Goal: Check status: Check status

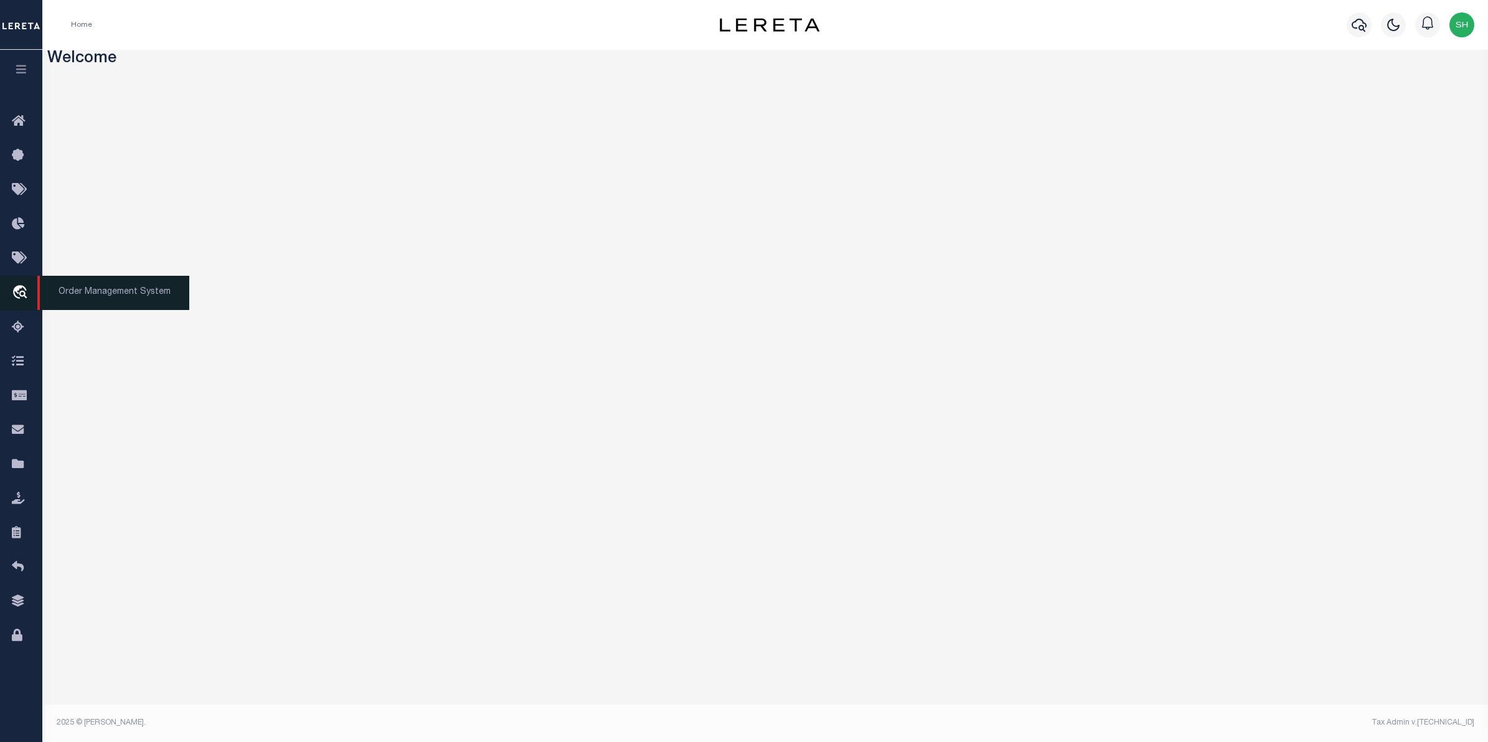
click at [21, 294] on icon "travel_explore" at bounding box center [22, 293] width 20 height 16
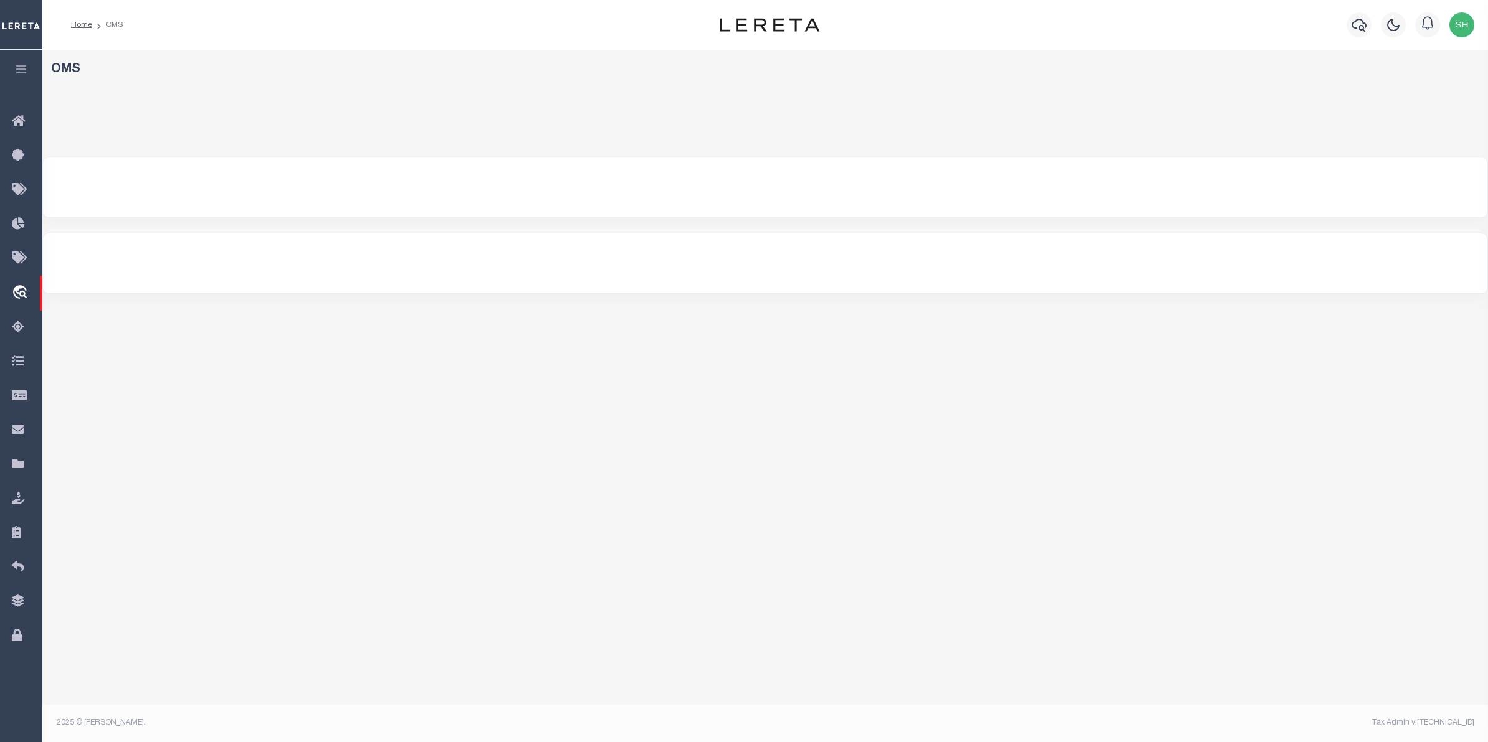
select select "200"
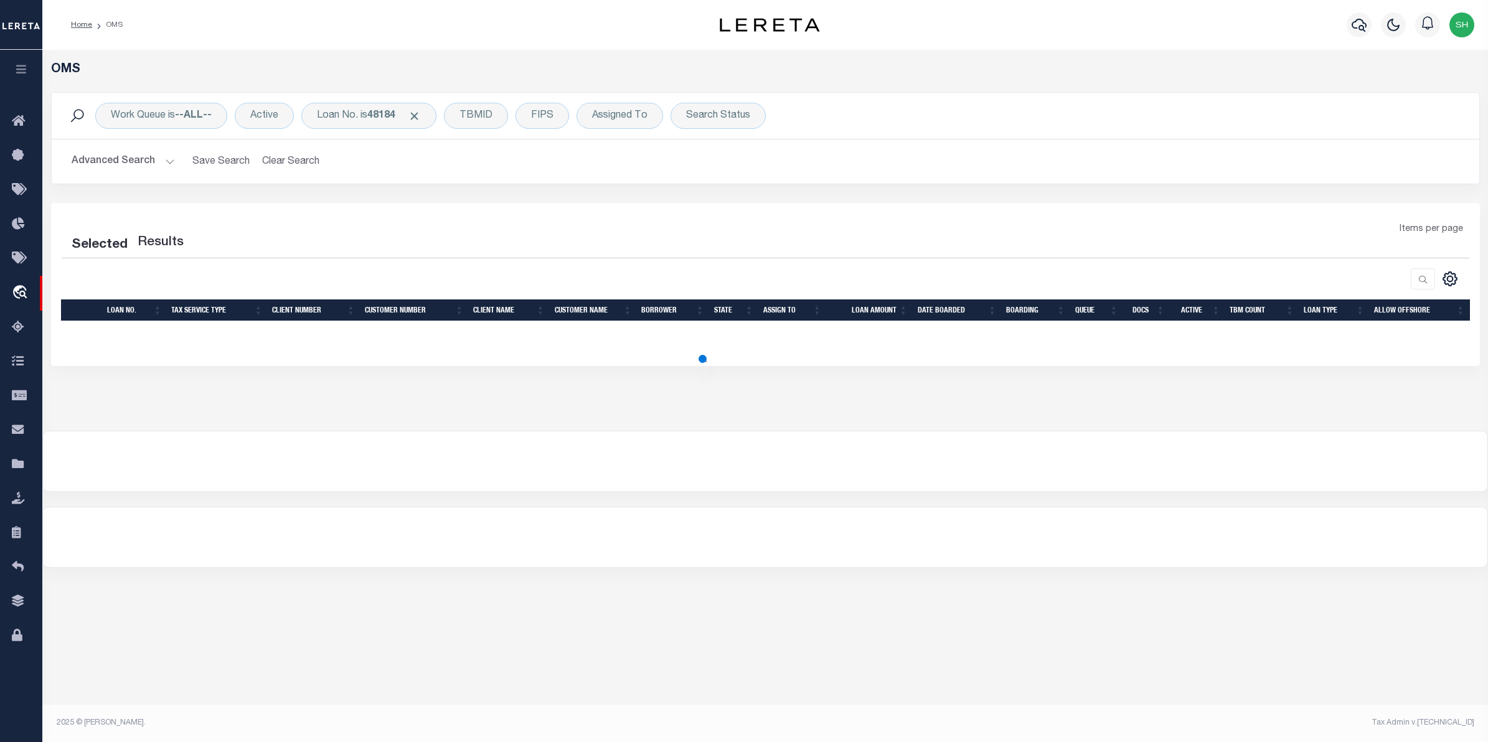
select select "200"
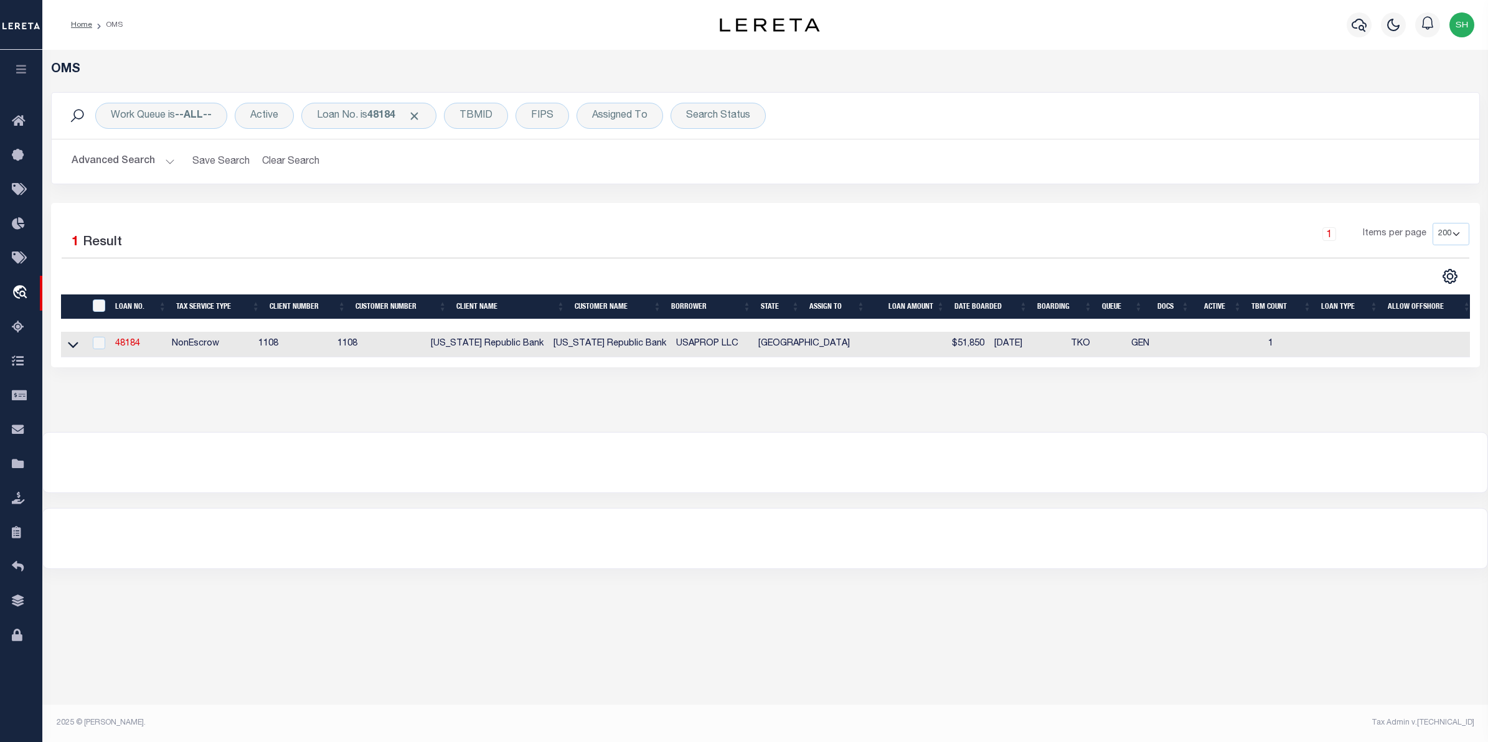
drag, startPoint x: 75, startPoint y: 343, endPoint x: 85, endPoint y: 349, distance: 10.9
click at [75, 343] on icon at bounding box center [73, 344] width 11 height 13
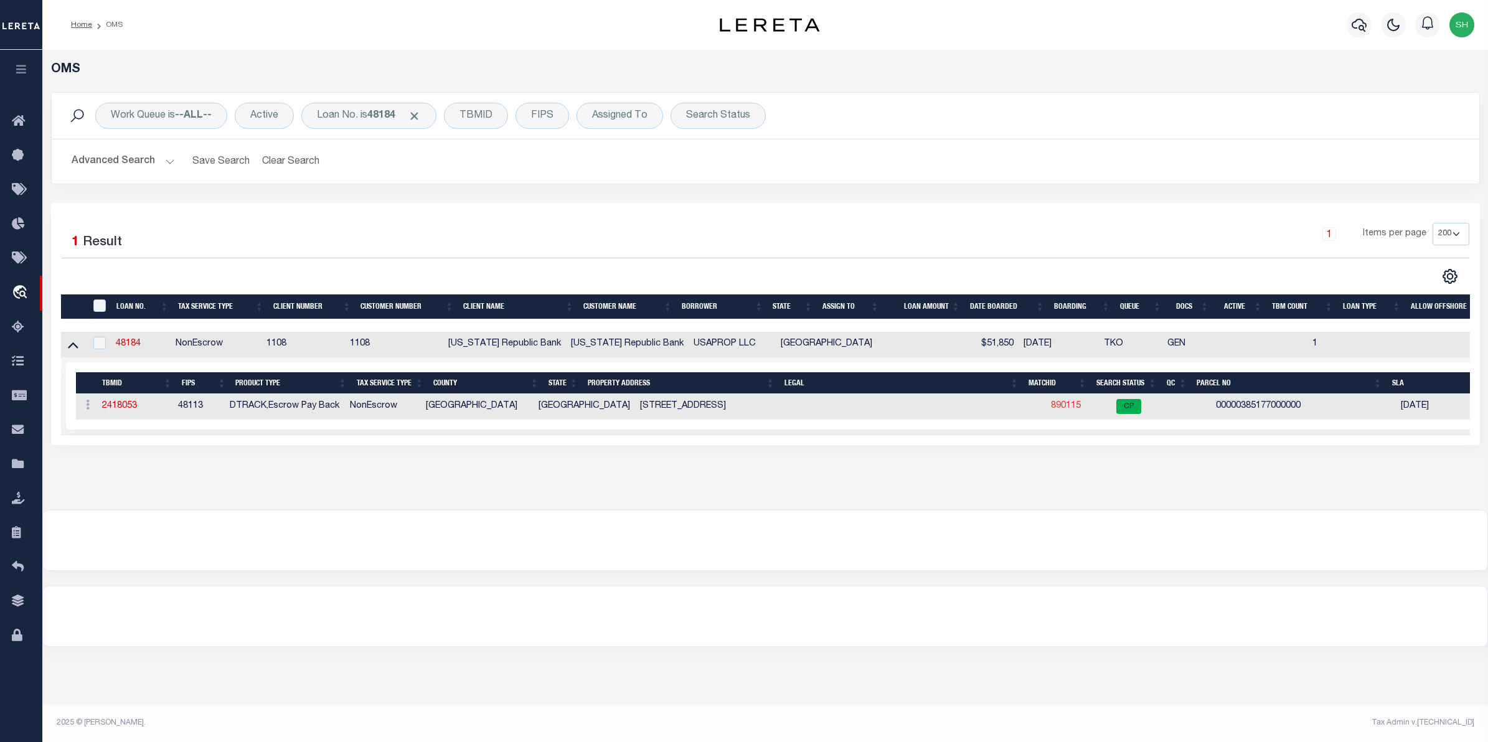
click at [1051, 406] on link "890115" at bounding box center [1066, 406] width 30 height 9
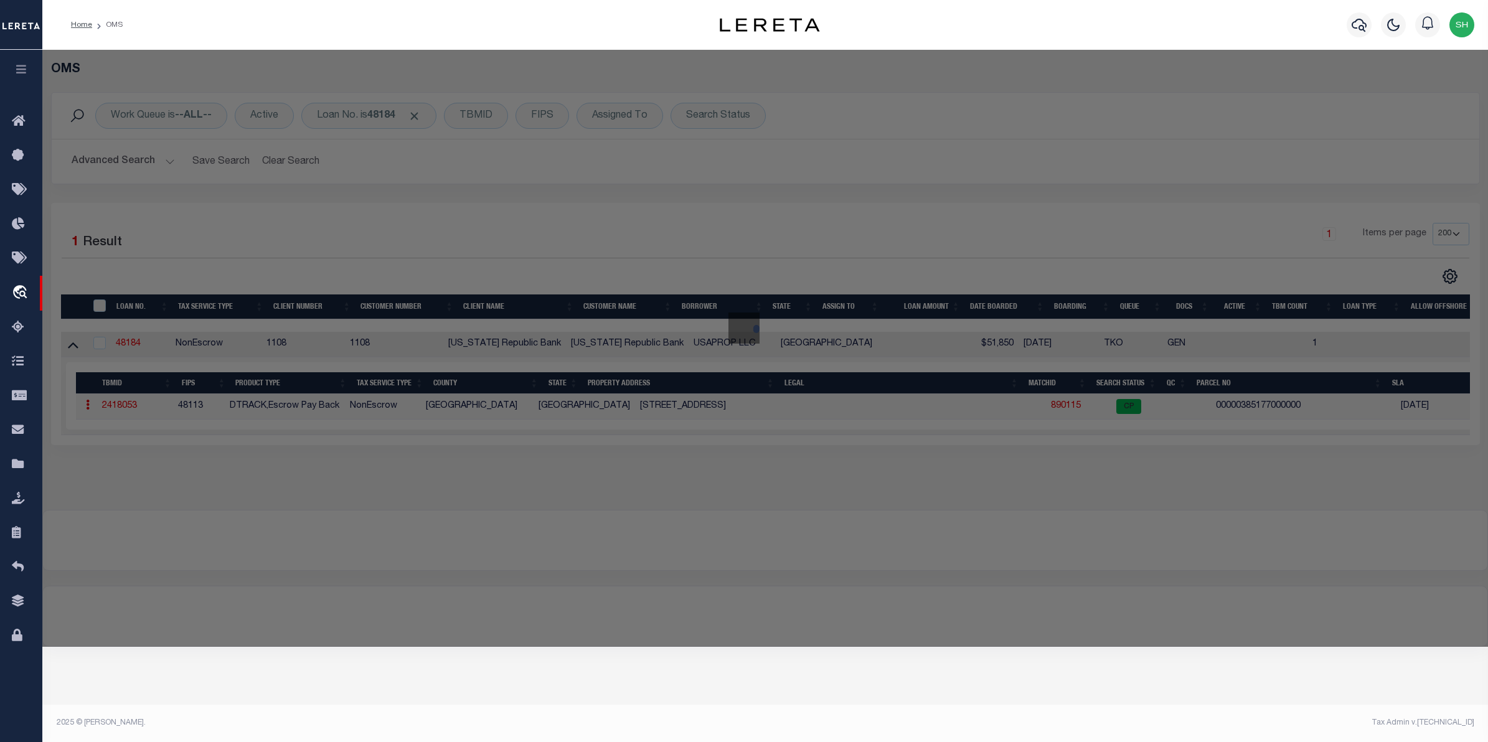
checkbox input "false"
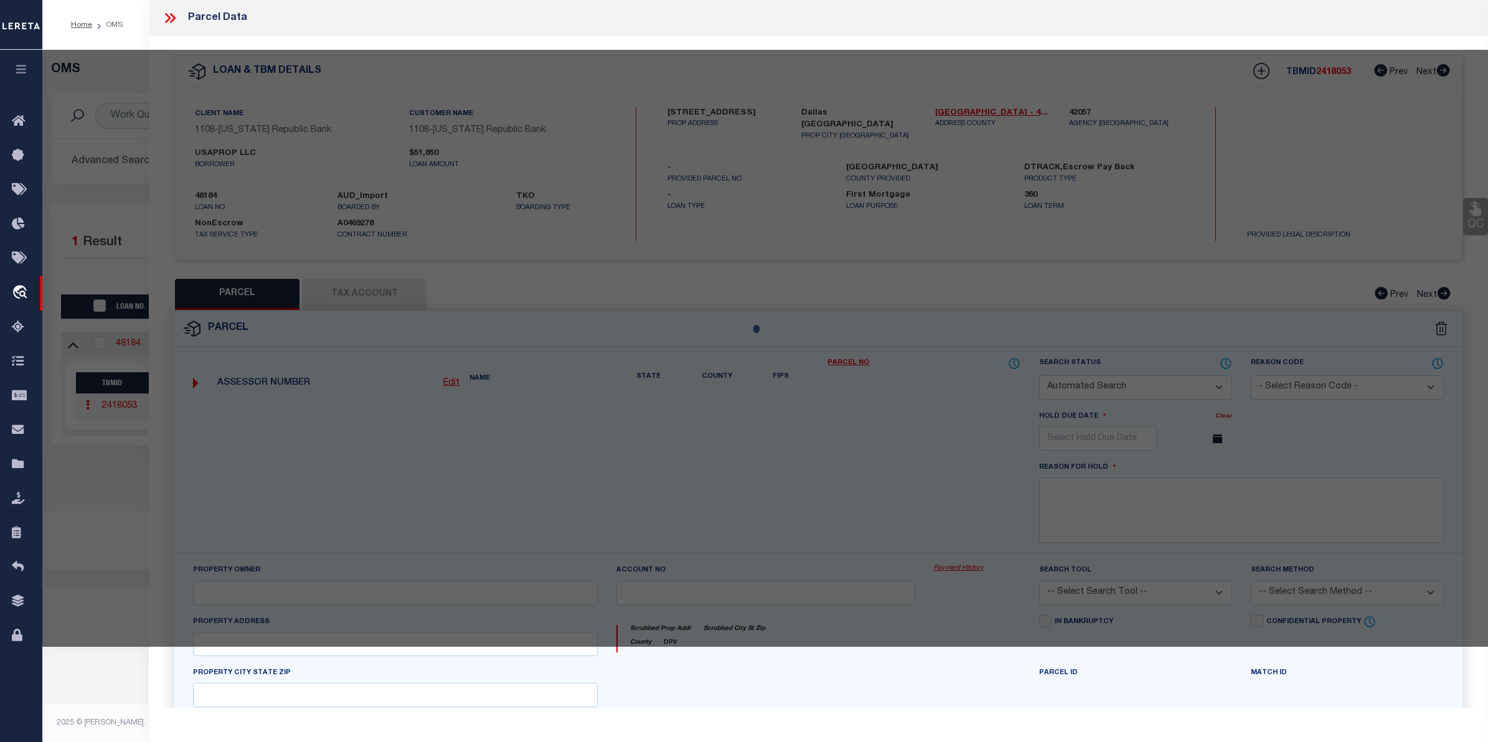
select select "CP"
type input "RC MORGAN REAL ESTATE LLC"
type input "11302 CASTOLON DR"
checkbox input "false"
type input "DALLAS TX 75228"
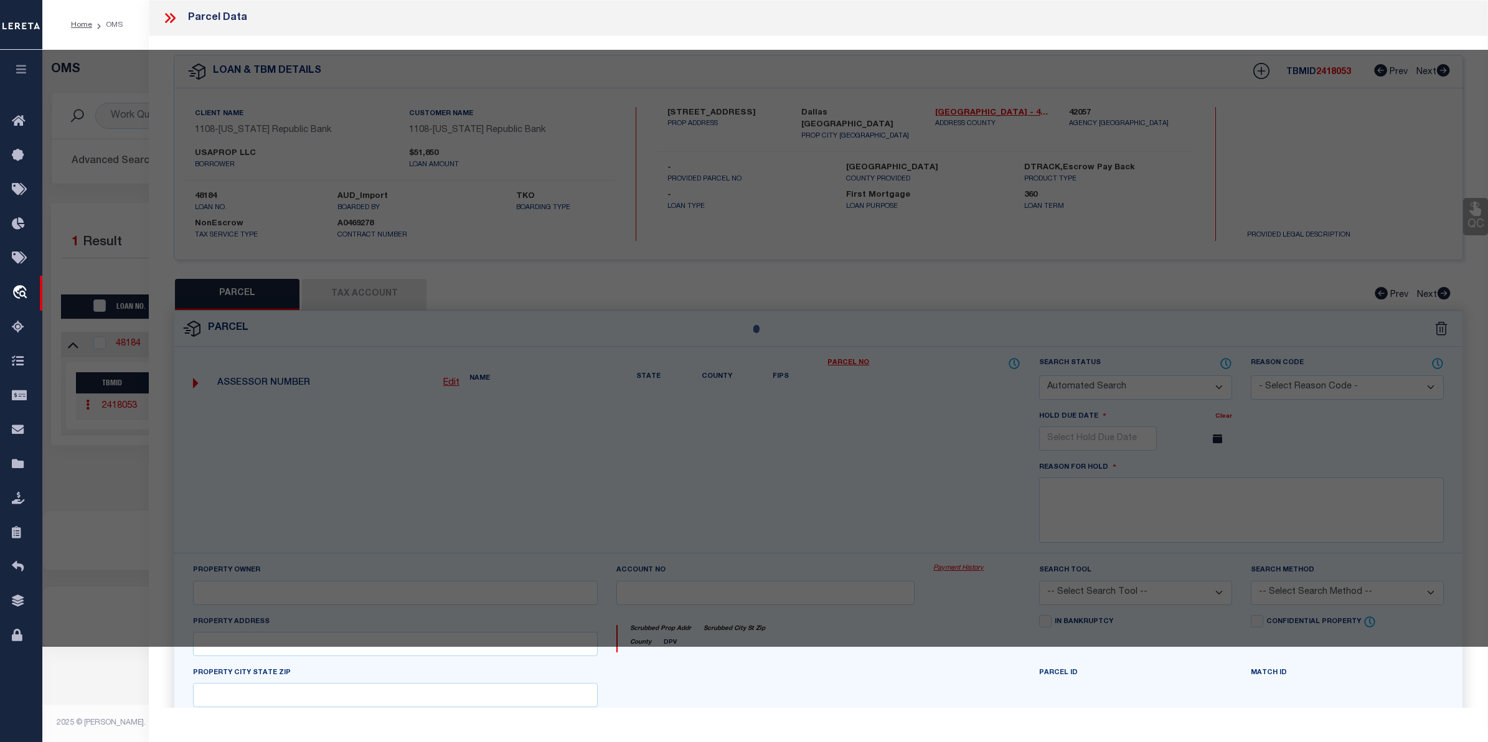
type textarea "1: [GEOGRAPHIC_DATA] 2: BLK 9/5372 LT 27 3: CASTOLON DR 4: INT202100091927 DD03…"
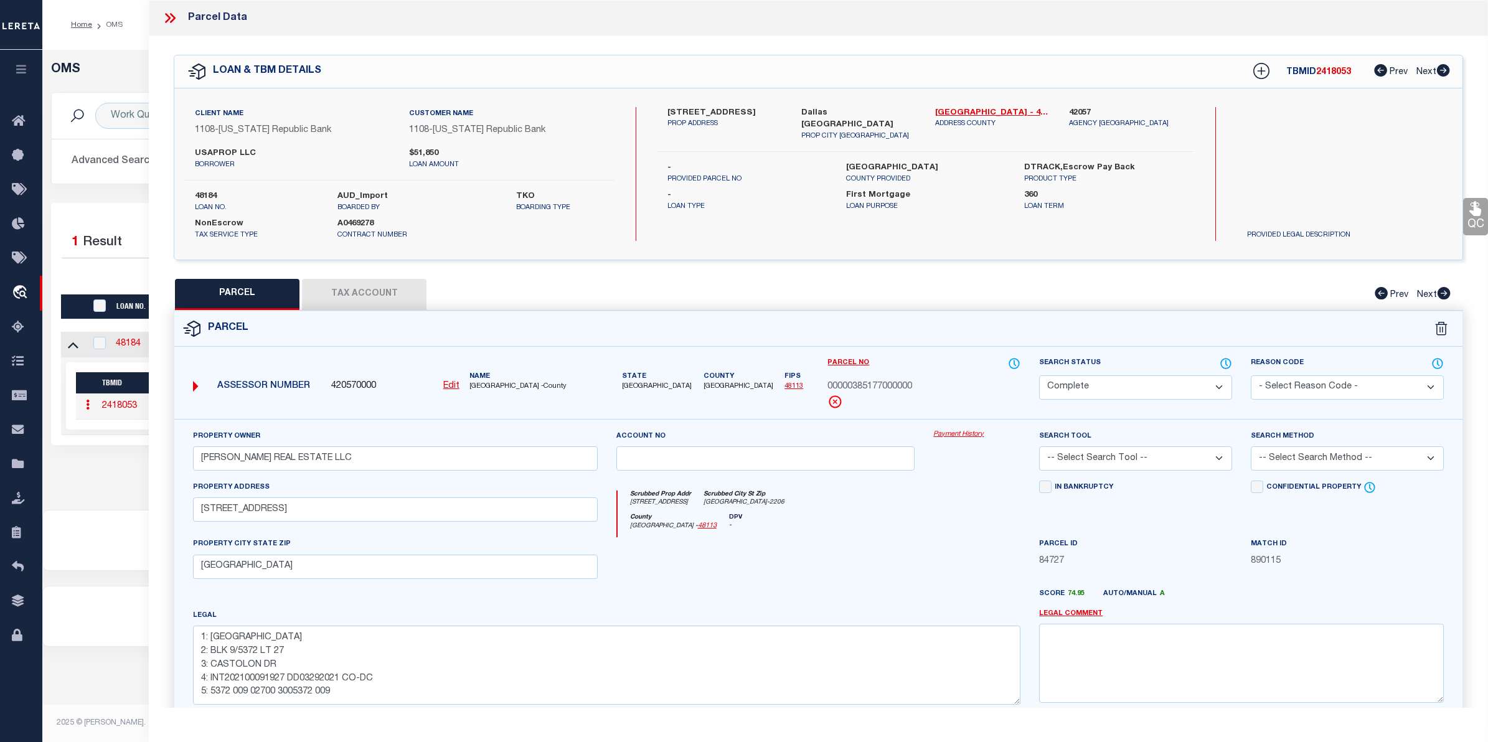
click at [965, 433] on link "Payment History" at bounding box center [976, 435] width 87 height 11
